Goal: Navigation & Orientation: Understand site structure

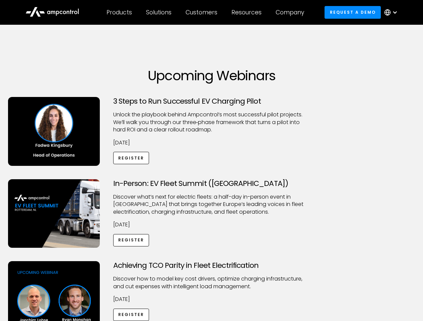
click at [206, 12] on div "Customers" at bounding box center [201, 12] width 32 height 7
click at [119, 12] on div "Products" at bounding box center [118, 12] width 25 height 7
click at [159, 12] on div "Solutions" at bounding box center [158, 12] width 25 height 7
click at [202, 12] on div "Customers" at bounding box center [201, 12] width 32 height 7
click at [248, 12] on div "Resources" at bounding box center [246, 12] width 30 height 7
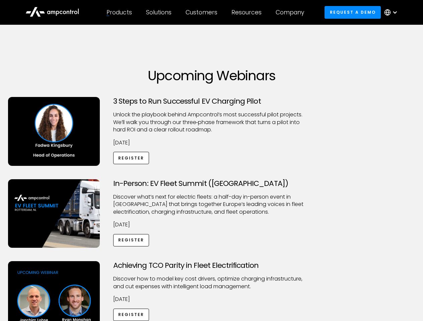
click at [292, 12] on div "Company" at bounding box center [289, 12] width 28 height 7
click at [392, 12] on div at bounding box center [394, 12] width 5 height 5
